Goal: Find specific page/section: Find specific page/section

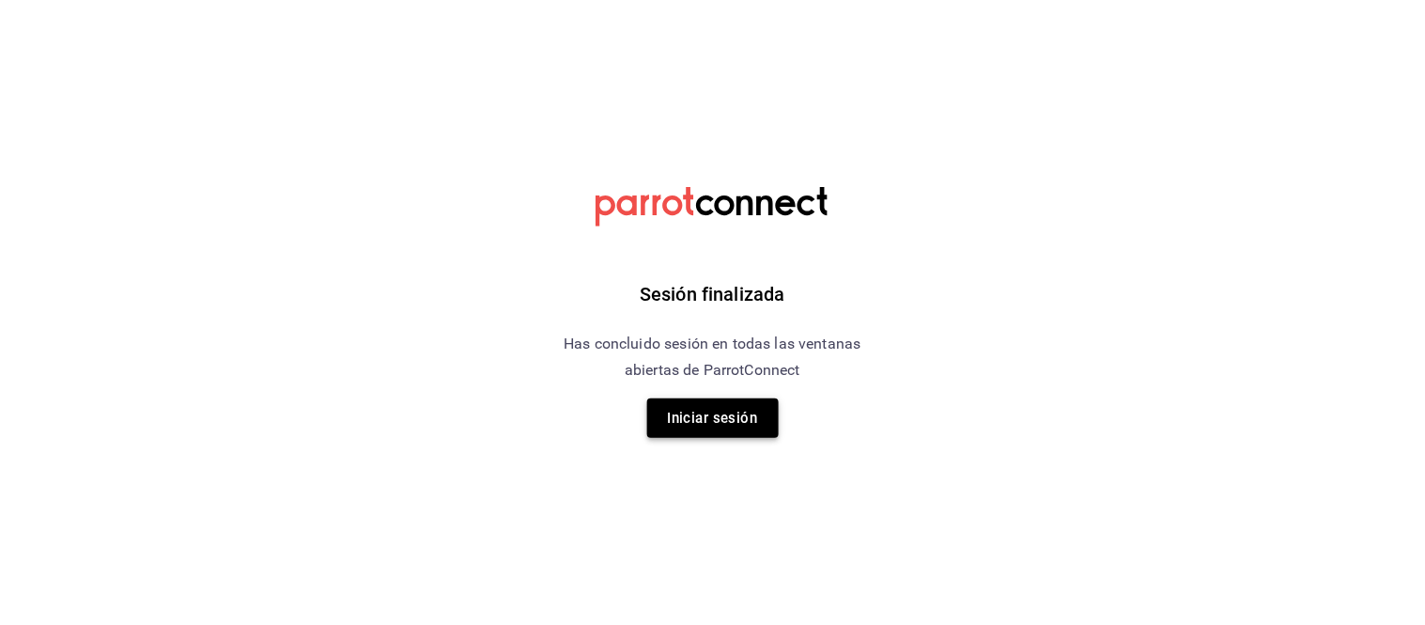
click at [740, 416] on button "Iniciar sesión" at bounding box center [713, 417] width 132 height 39
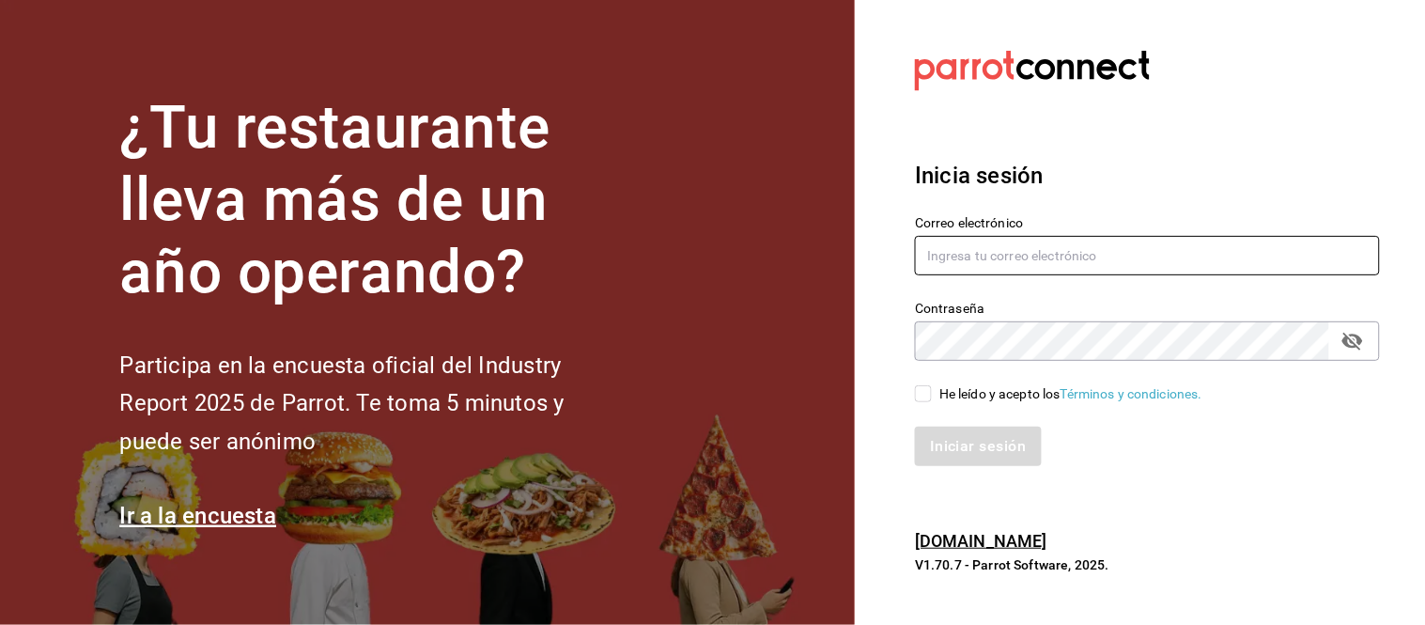
type input "multiuser@dairy.com"
